Goal: Task Accomplishment & Management: Complete application form

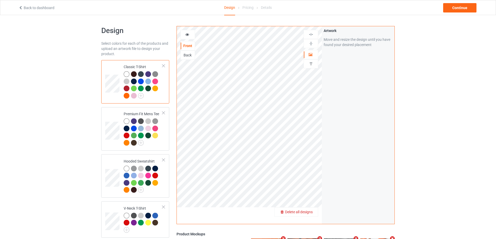
click at [309, 212] on span "Delete all designs" at bounding box center [299, 212] width 28 height 4
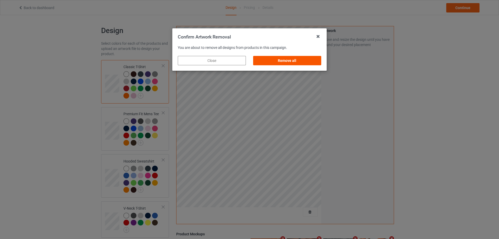
click at [288, 58] on div "Remove all" at bounding box center [287, 60] width 68 height 9
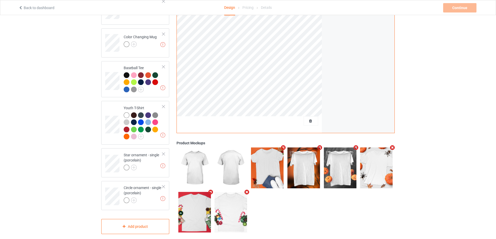
scroll to position [346, 0]
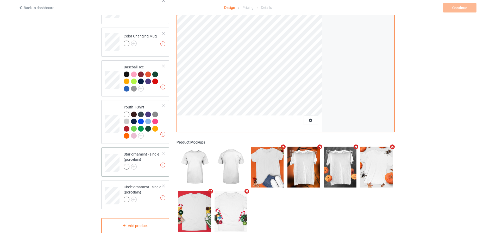
click at [164, 151] on div at bounding box center [164, 153] width 4 height 4
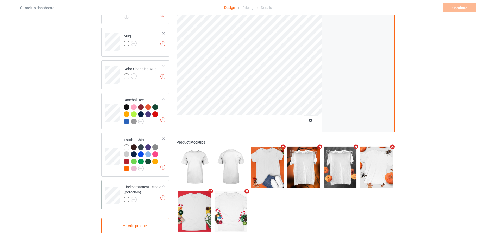
click at [162, 184] on div at bounding box center [164, 186] width 4 height 4
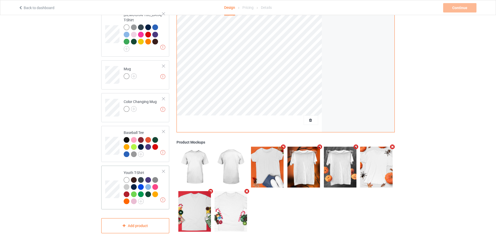
click at [162, 170] on div at bounding box center [164, 172] width 4 height 4
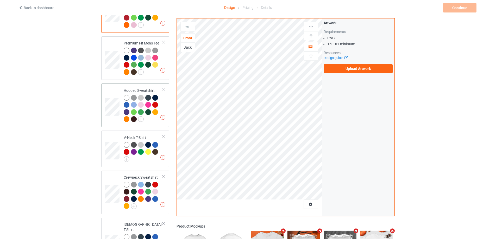
scroll to position [25, 0]
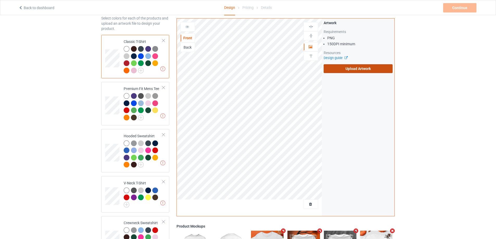
click at [350, 70] on label "Upload Artwork" at bounding box center [357, 68] width 69 height 9
click at [0, 0] on input "Upload Artwork" at bounding box center [0, 0] width 0 height 0
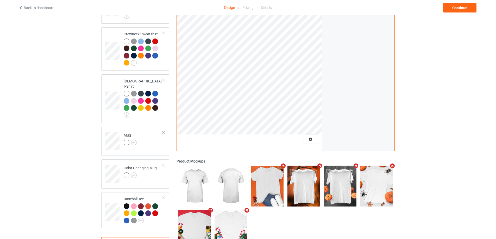
scroll to position [233, 0]
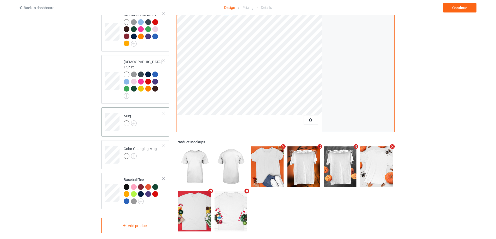
click at [159, 124] on td "Mug" at bounding box center [143, 121] width 44 height 22
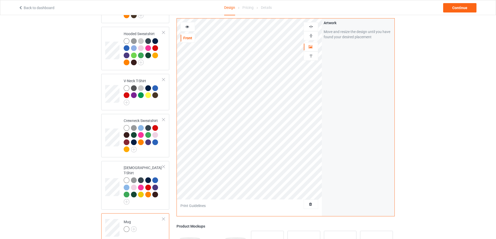
scroll to position [103, 0]
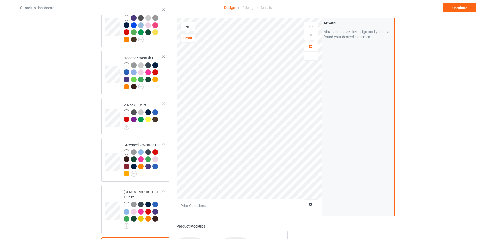
click at [312, 35] on img at bounding box center [310, 35] width 5 height 5
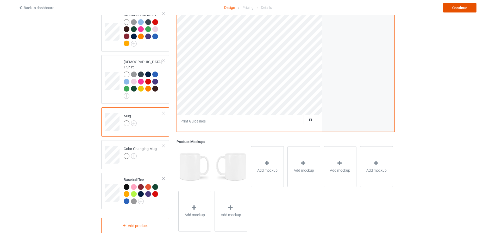
drag, startPoint x: 450, startPoint y: 7, endPoint x: 390, endPoint y: 45, distance: 71.0
click at [403, 34] on div "Back to dashboard Design Pricing Details Continue Design Select colors for each…" at bounding box center [248, 13] width 496 height 463
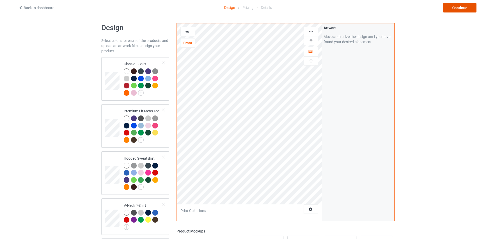
scroll to position [0, 0]
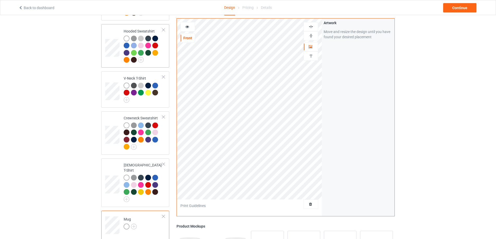
click at [119, 60] on td at bounding box center [113, 45] width 16 height 39
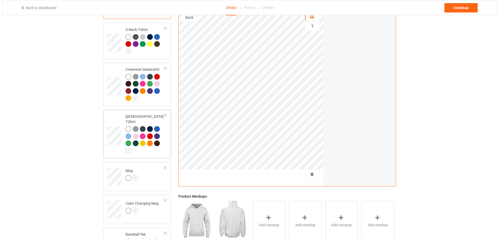
scroll to position [233, 0]
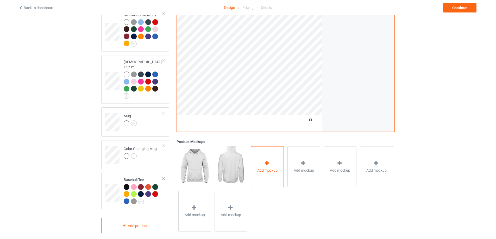
click at [263, 146] on div "Add mockup" at bounding box center [267, 166] width 33 height 41
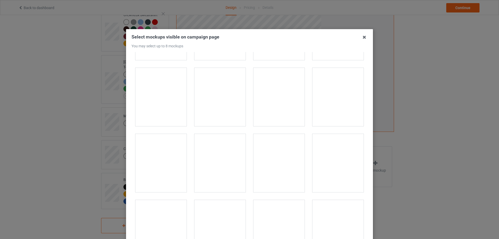
scroll to position [988, 0]
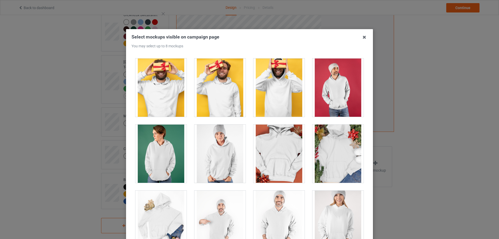
click at [269, 155] on div at bounding box center [279, 154] width 51 height 58
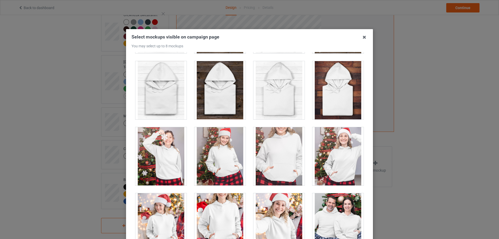
scroll to position [3252, 0]
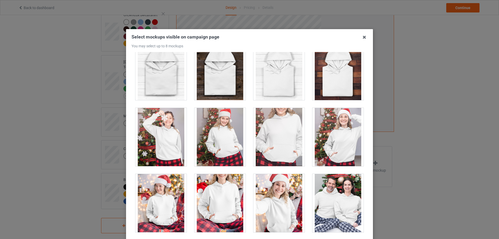
click at [269, 130] on div at bounding box center [279, 137] width 51 height 58
click at [233, 139] on div at bounding box center [220, 137] width 51 height 58
click at [328, 140] on div at bounding box center [338, 137] width 51 height 58
click at [220, 191] on div at bounding box center [220, 203] width 51 height 58
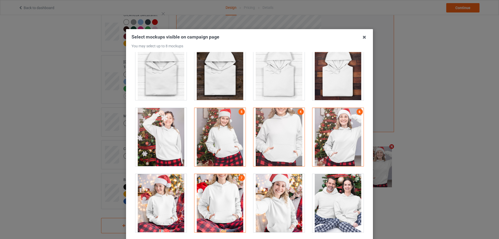
click at [272, 192] on div at bounding box center [279, 203] width 51 height 58
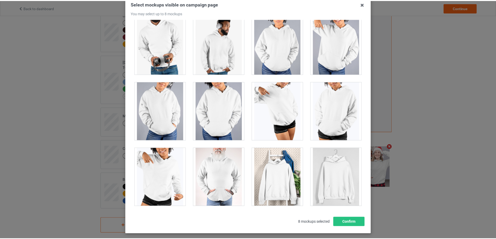
scroll to position [57, 0]
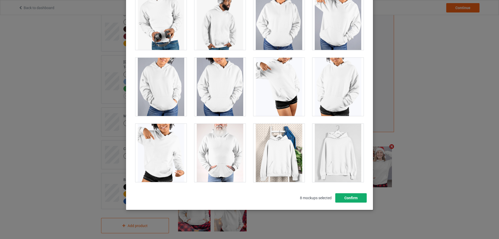
click at [350, 197] on button "Confirm" at bounding box center [351, 197] width 31 height 9
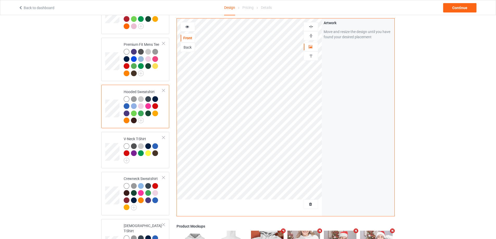
scroll to position [0, 0]
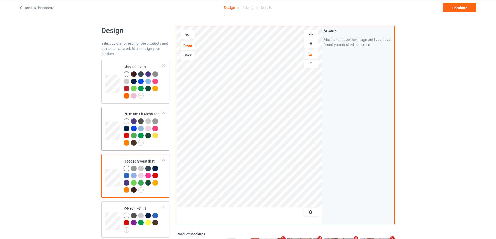
click at [111, 113] on td at bounding box center [113, 128] width 16 height 39
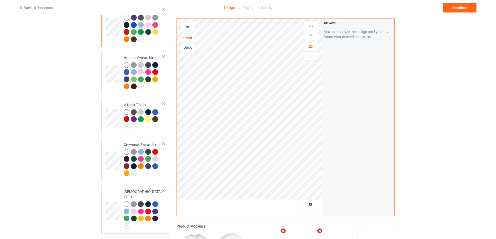
scroll to position [104, 0]
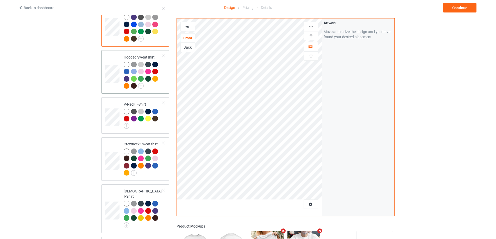
click at [111, 88] on td at bounding box center [113, 71] width 16 height 39
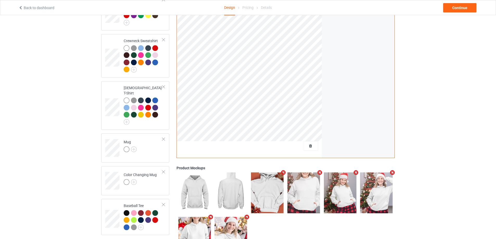
scroll to position [155, 0]
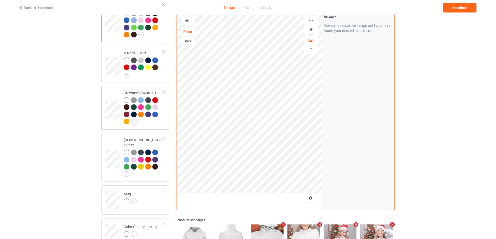
click at [113, 95] on td at bounding box center [113, 107] width 16 height 39
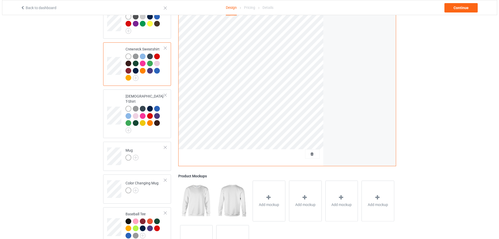
scroll to position [233, 0]
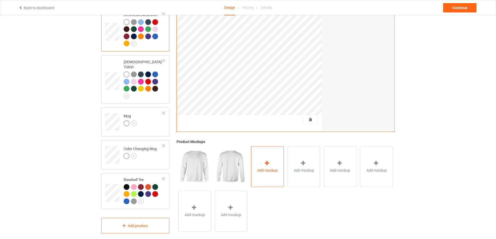
click at [270, 150] on div "Add mockup" at bounding box center [267, 166] width 33 height 41
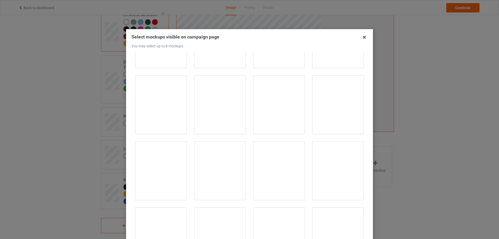
scroll to position [520, 0]
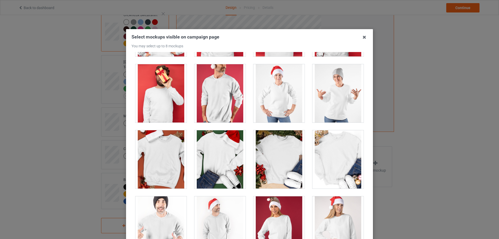
drag, startPoint x: 282, startPoint y: 100, endPoint x: 286, endPoint y: 101, distance: 4.5
click at [282, 100] on div at bounding box center [279, 93] width 51 height 58
click at [326, 101] on div at bounding box center [338, 93] width 51 height 58
click at [160, 165] on div at bounding box center [161, 159] width 51 height 58
click at [227, 160] on div at bounding box center [220, 159] width 51 height 58
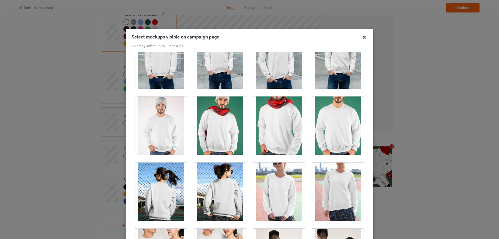
scroll to position [780, 0]
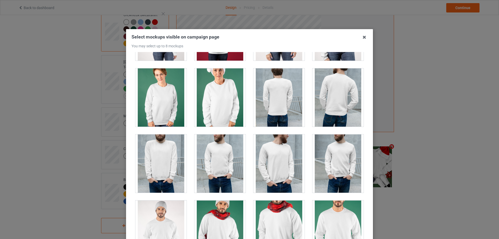
click at [217, 114] on div at bounding box center [220, 97] width 51 height 58
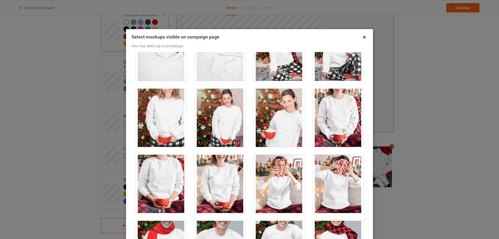
scroll to position [1977, 0]
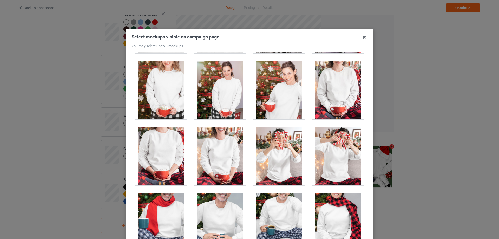
click at [156, 105] on div at bounding box center [161, 90] width 51 height 58
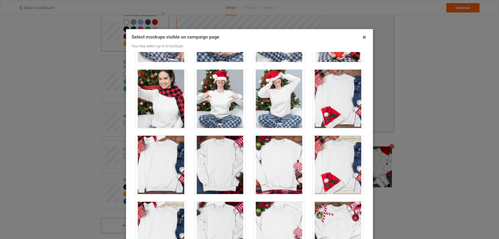
scroll to position [2237, 0]
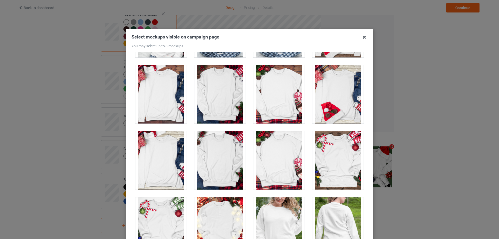
click at [341, 164] on div at bounding box center [338, 160] width 51 height 58
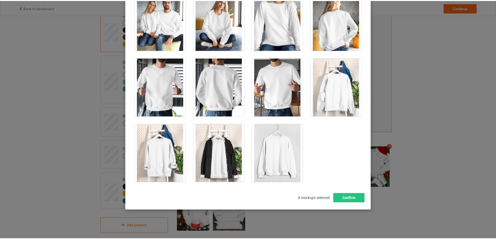
scroll to position [57, 0]
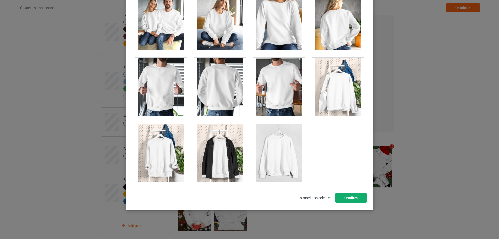
drag, startPoint x: 352, startPoint y: 197, endPoint x: 337, endPoint y: 192, distance: 16.1
click at [352, 197] on button "Confirm" at bounding box center [351, 197] width 31 height 9
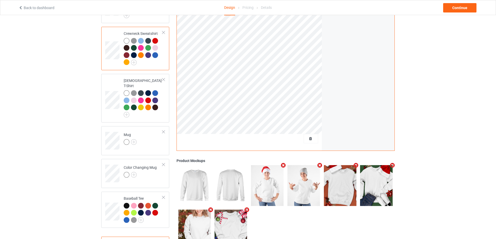
scroll to position [155, 0]
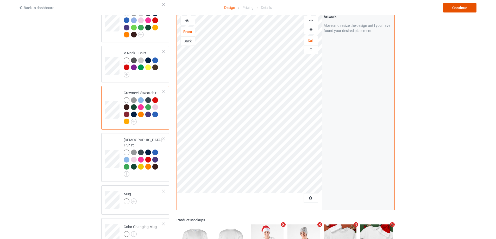
click at [454, 10] on div "Continue" at bounding box center [459, 7] width 33 height 9
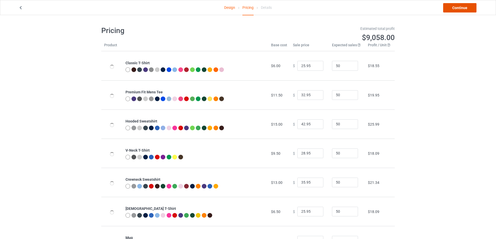
click at [453, 7] on link "Continue" at bounding box center [459, 7] width 33 height 9
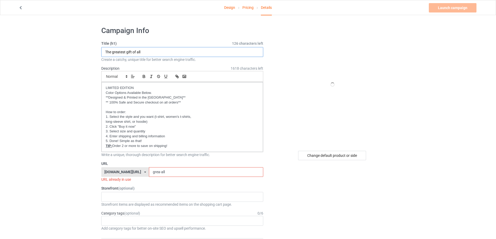
drag, startPoint x: 152, startPoint y: 51, endPoint x: 88, endPoint y: 47, distance: 63.3
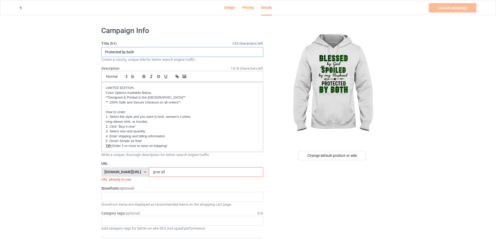
type input "Protected by both"
drag, startPoint x: 145, startPoint y: 172, endPoint x: 81, endPoint y: 171, distance: 63.2
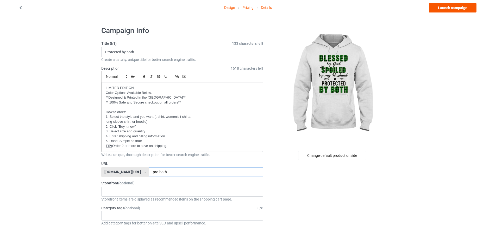
type input "pro-both"
click at [442, 7] on link "Launch campaign" at bounding box center [452, 7] width 48 height 9
